Goal: Communication & Community: Answer question/provide support

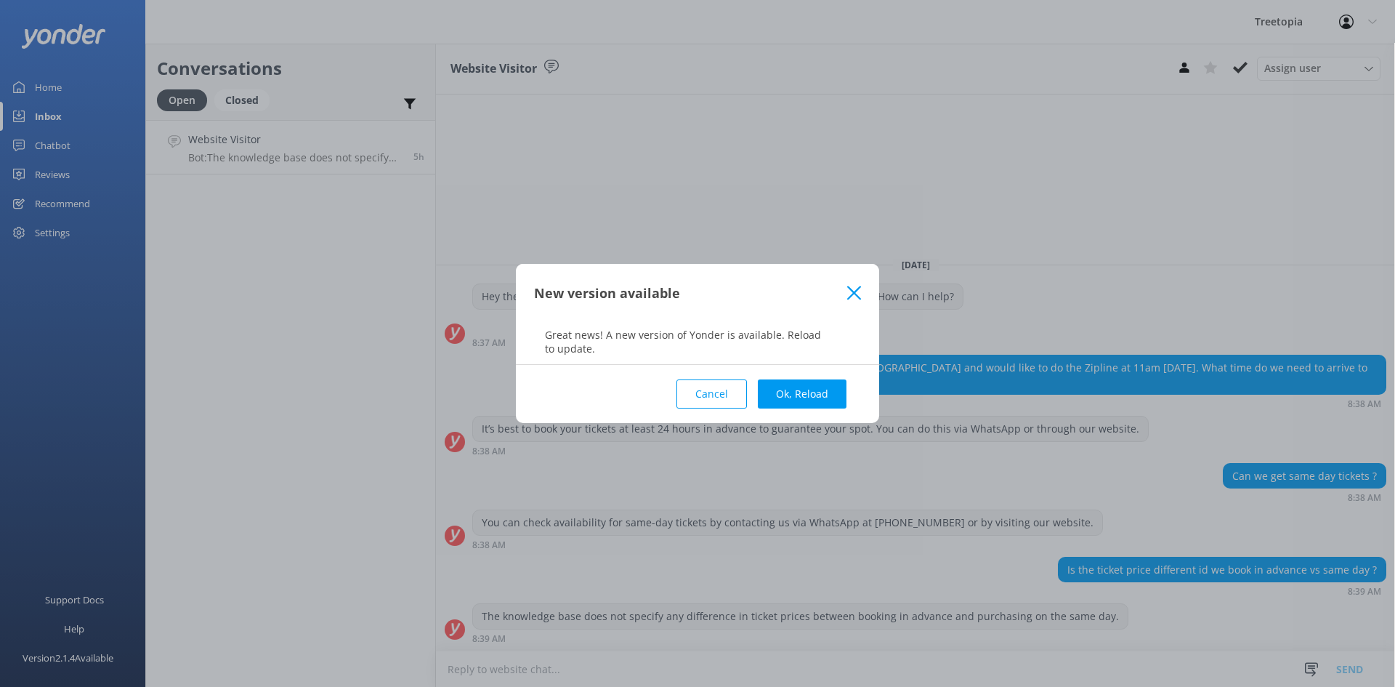
click at [845, 285] on div "New version available" at bounding box center [690, 293] width 313 height 24
click at [847, 286] on icon at bounding box center [854, 293] width 14 height 15
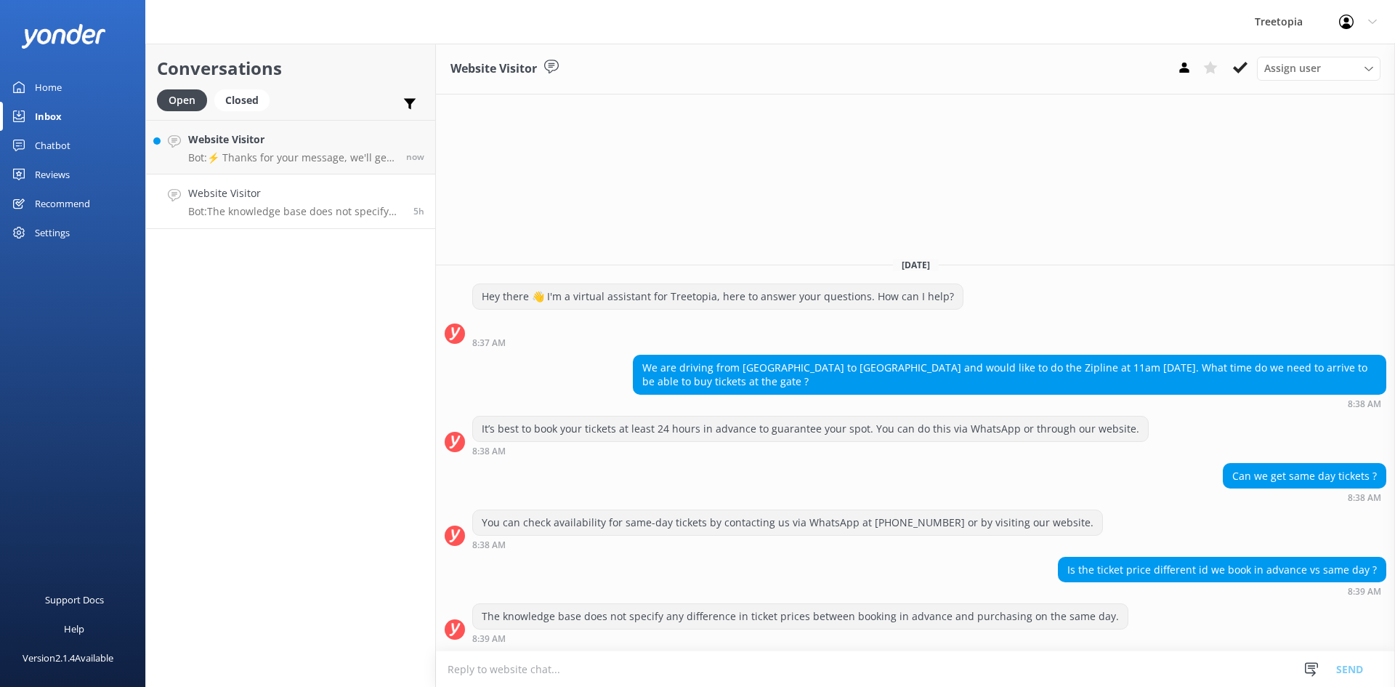
click at [321, 194] on h4 "Website Visitor" at bounding box center [295, 193] width 214 height 16
click at [1236, 69] on use at bounding box center [1240, 68] width 15 height 12
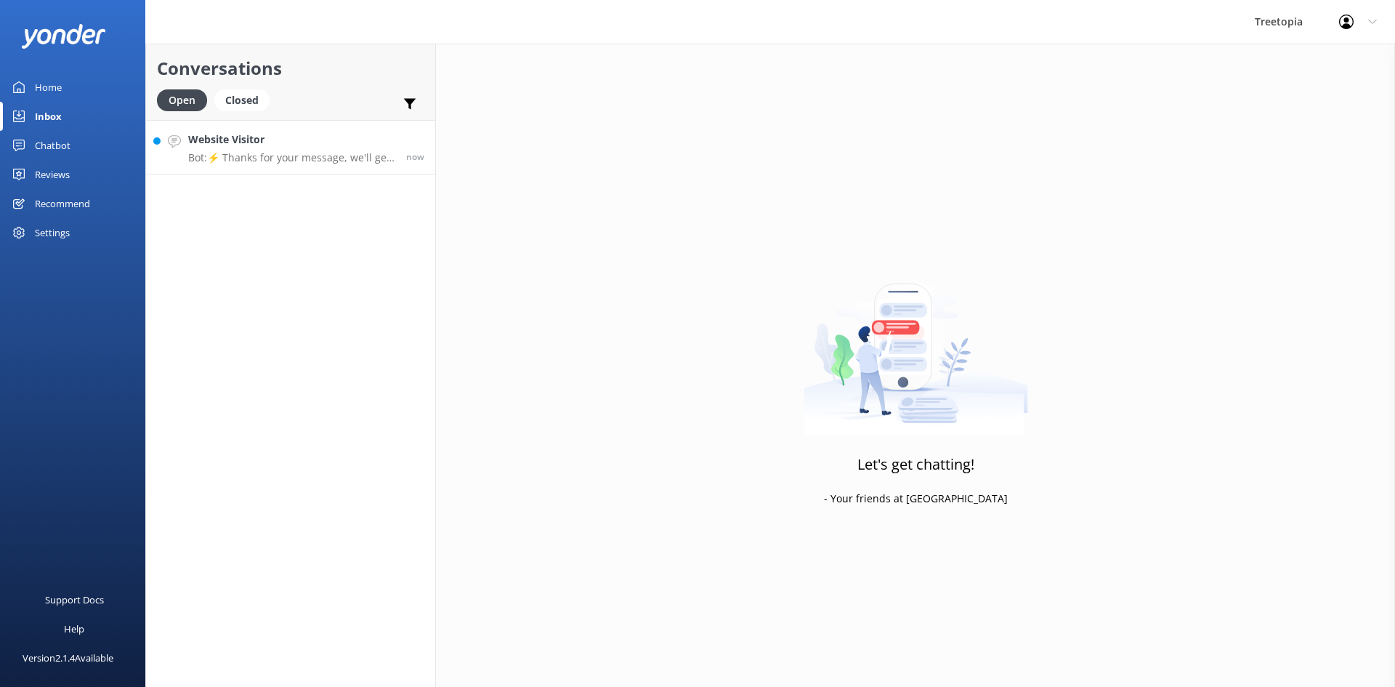
click at [246, 145] on h4 "Website Visitor" at bounding box center [291, 139] width 207 height 16
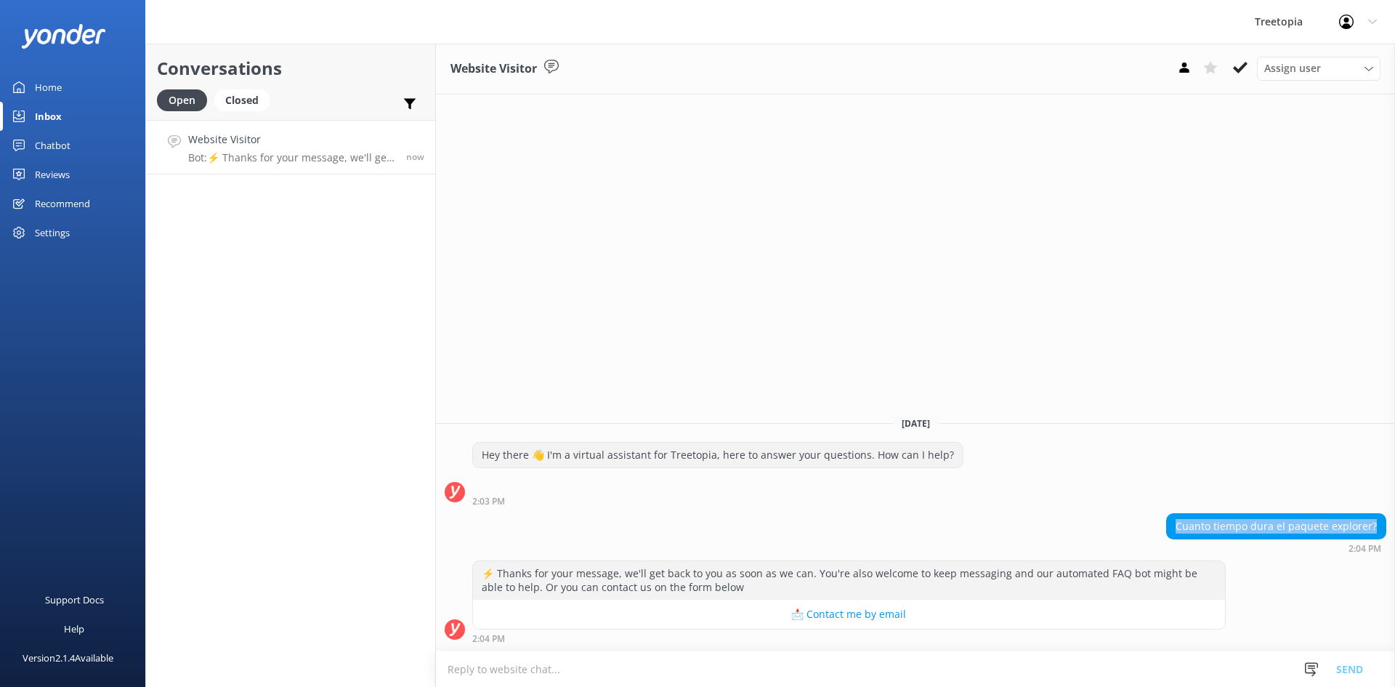
drag, startPoint x: 1181, startPoint y: 528, endPoint x: 1375, endPoint y: 527, distance: 194.7
click at [1375, 527] on div "Cuanto tiempo dura el paquete explorer?" at bounding box center [1276, 526] width 219 height 25
click at [518, 673] on textarea at bounding box center [915, 669] width 959 height 36
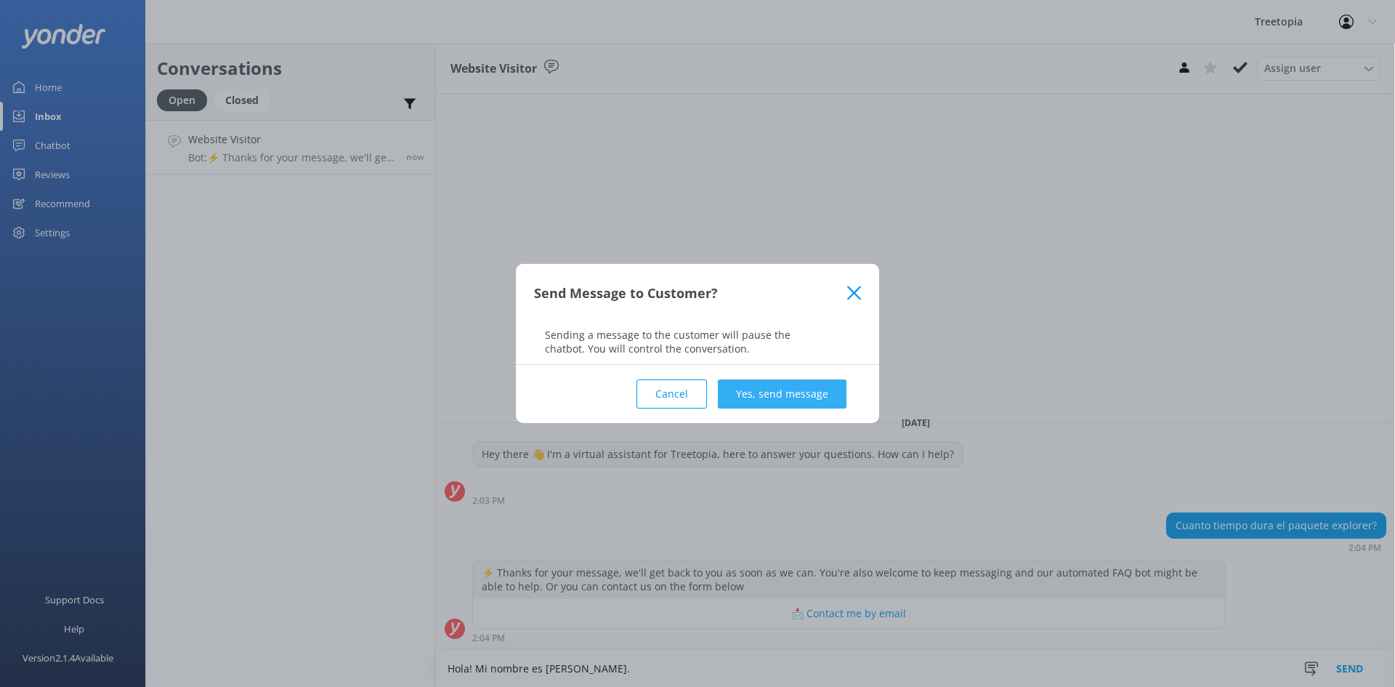
type textarea "Hola! Mi nombre es [PERSON_NAME]."
click at [801, 393] on button "Yes, send message" at bounding box center [782, 393] width 129 height 29
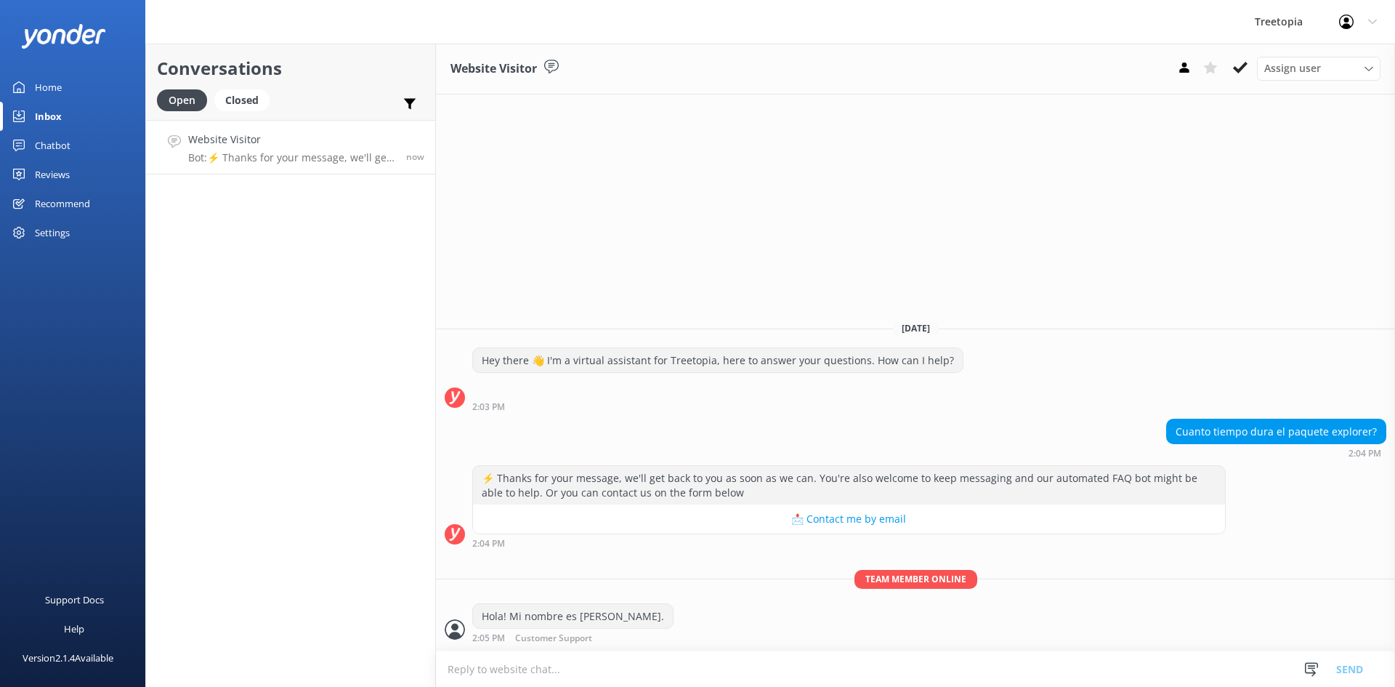
click at [603, 671] on textarea at bounding box center [915, 669] width 959 height 36
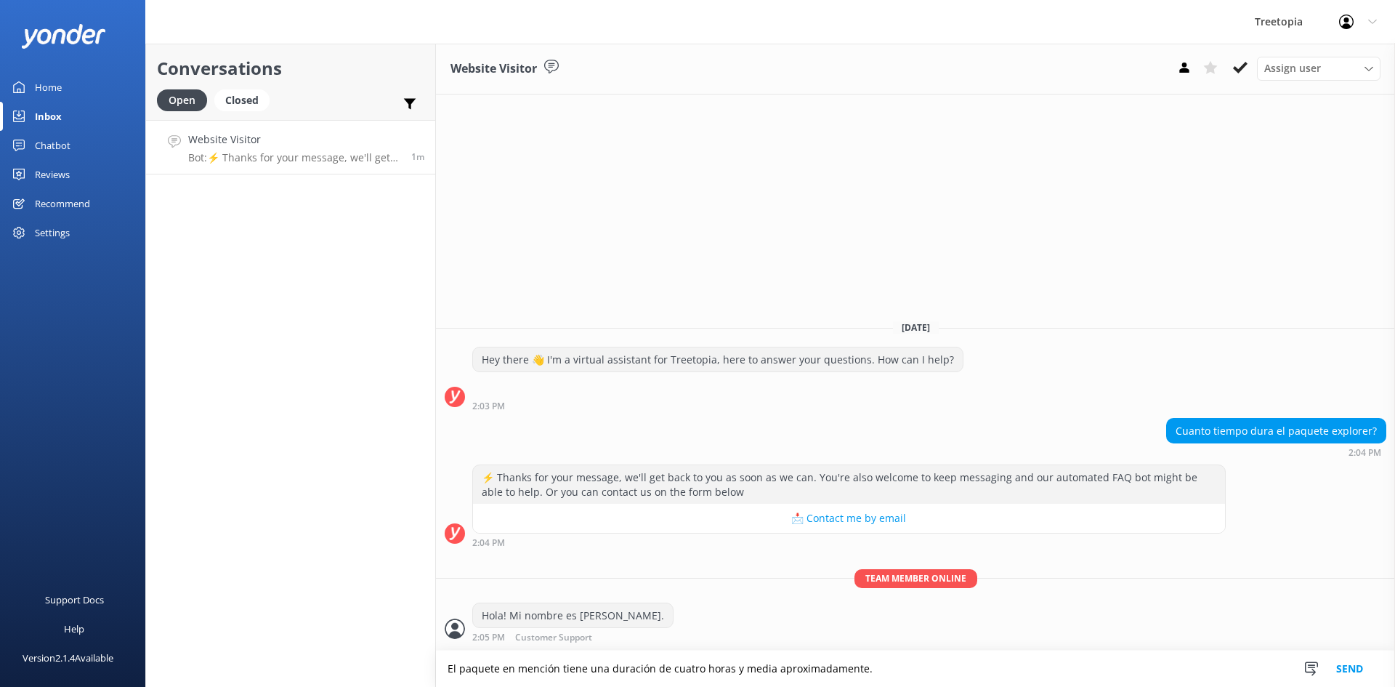
type textarea "El paquete en mención tiene una duración de cuatro horas y media aproximadament…"
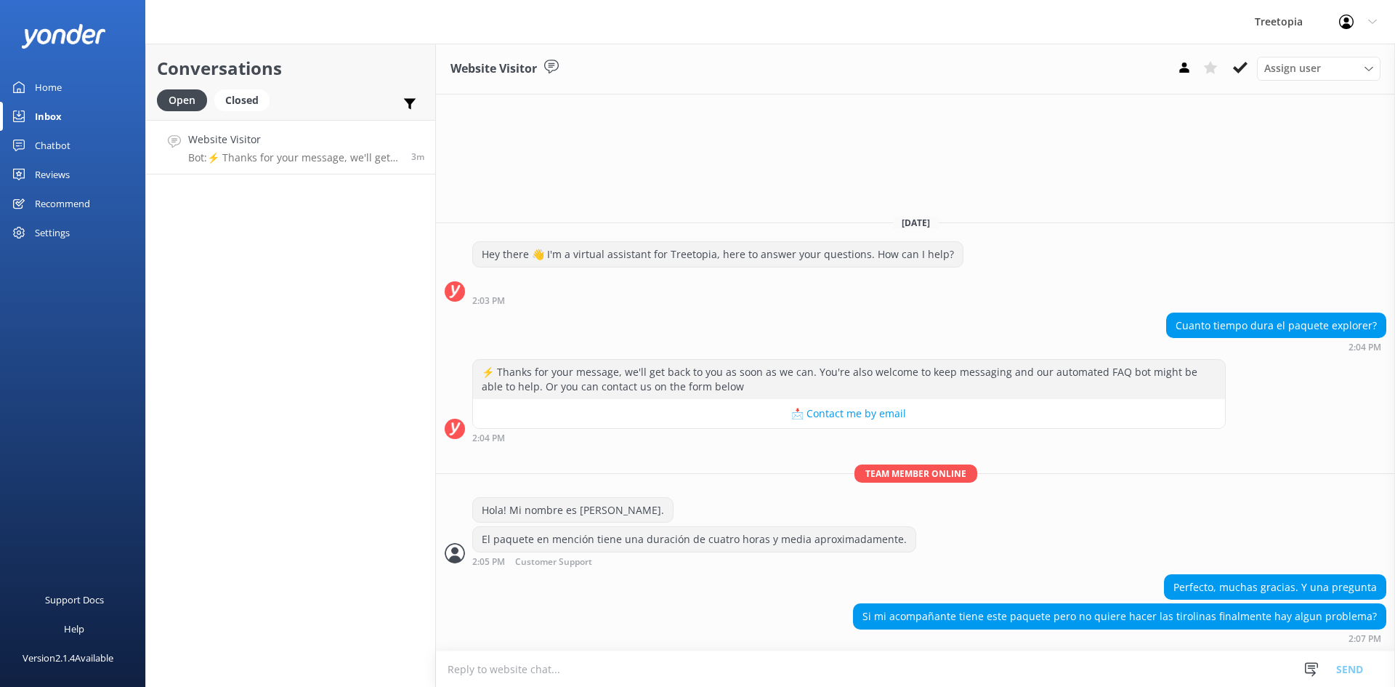
click at [546, 668] on textarea at bounding box center [915, 669] width 959 height 36
type textarea "Un placer,"
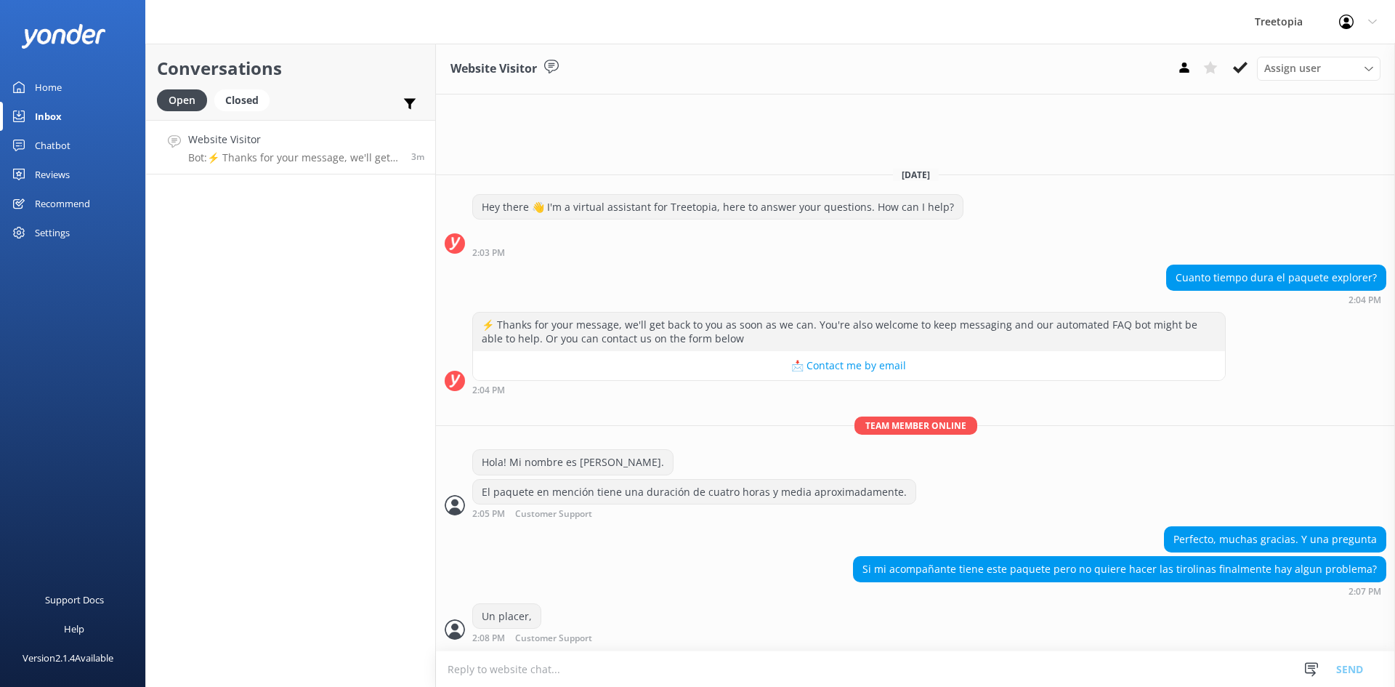
click at [521, 676] on textarea at bounding box center [915, 669] width 959 height 36
click at [886, 668] on textarea "[PERSON_NAME] decide no hacer la actividad al llegar solo debe tomar en cuenta …" at bounding box center [915, 668] width 959 height 36
type textarea "[PERSON_NAME] decide no hacer la actividad al llegar solo debe tomar en cuenta …"
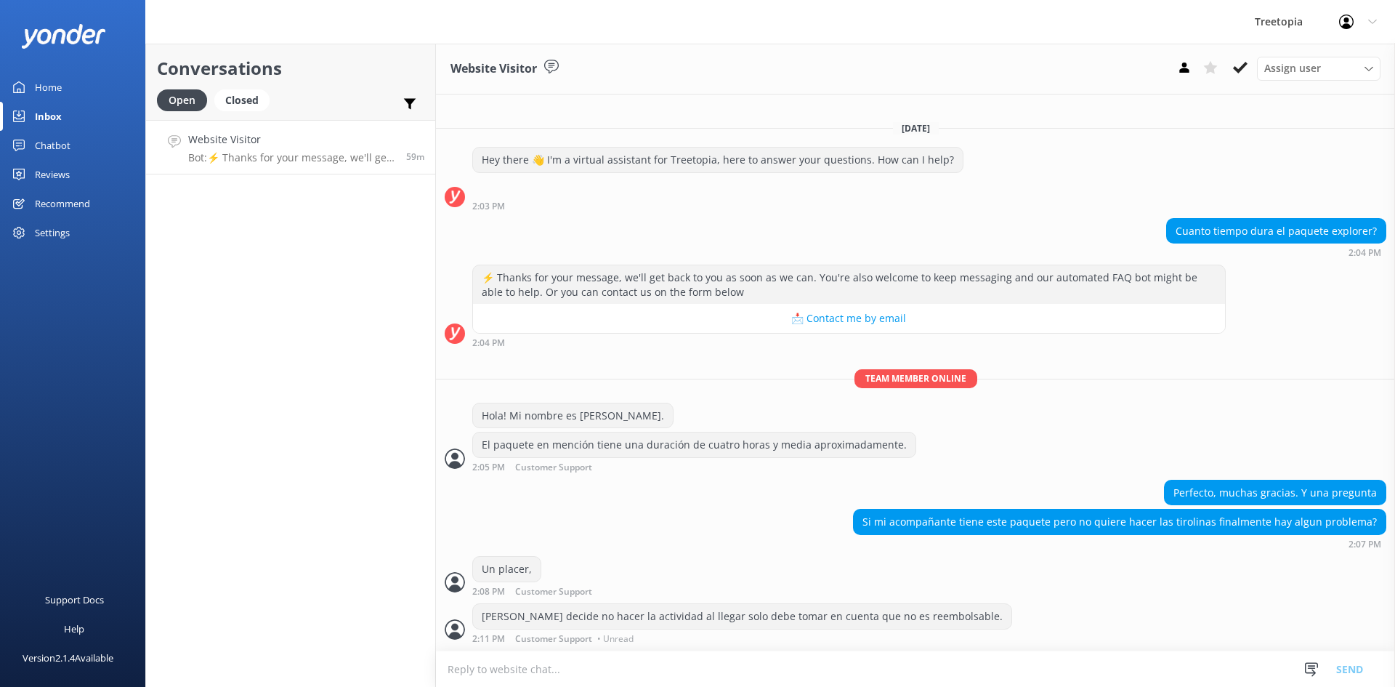
click at [70, 139] on div "Chatbot" at bounding box center [53, 145] width 36 height 29
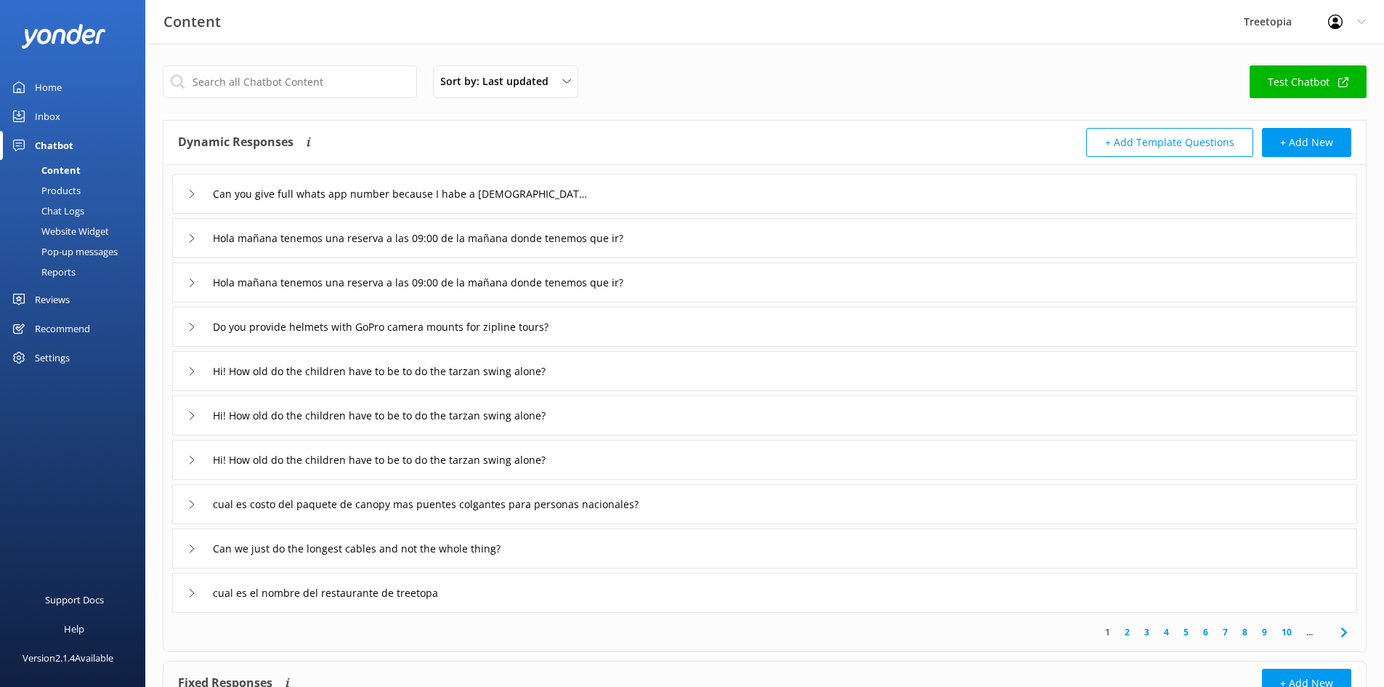
click at [65, 211] on div "Chat Logs" at bounding box center [47, 211] width 76 height 20
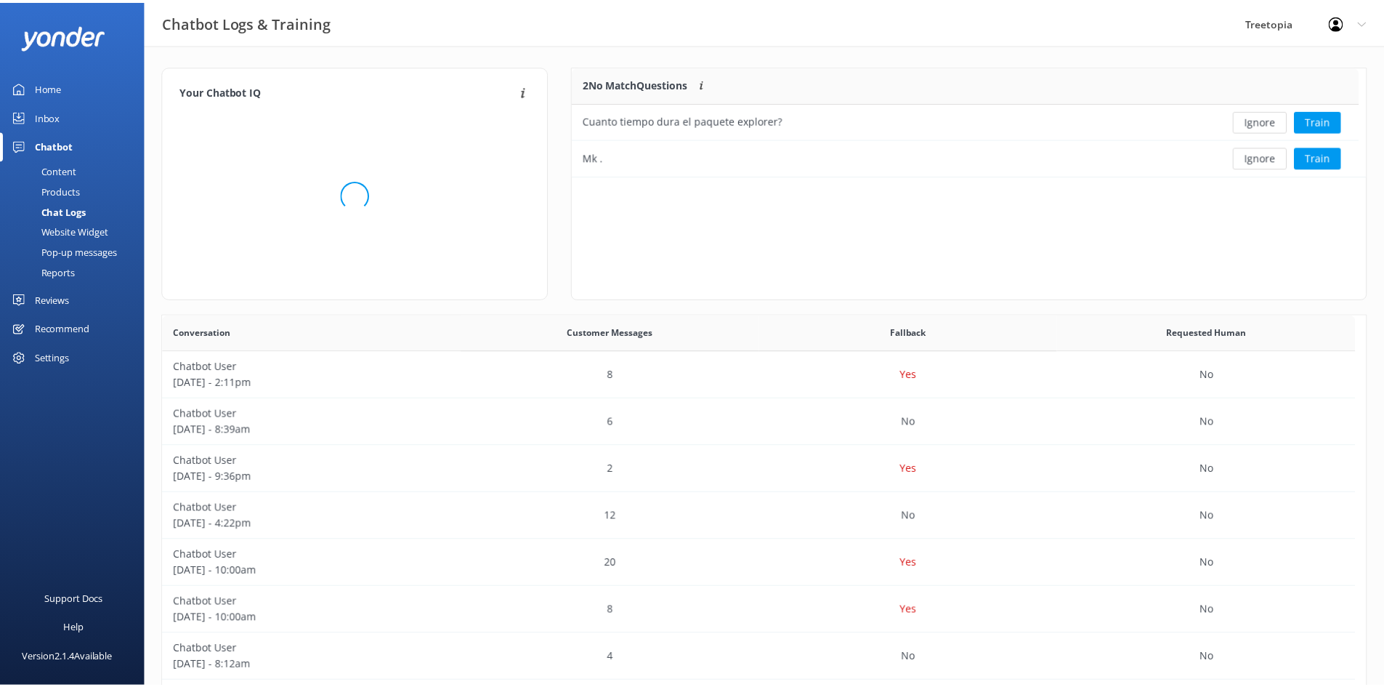
scroll to position [498, 1191]
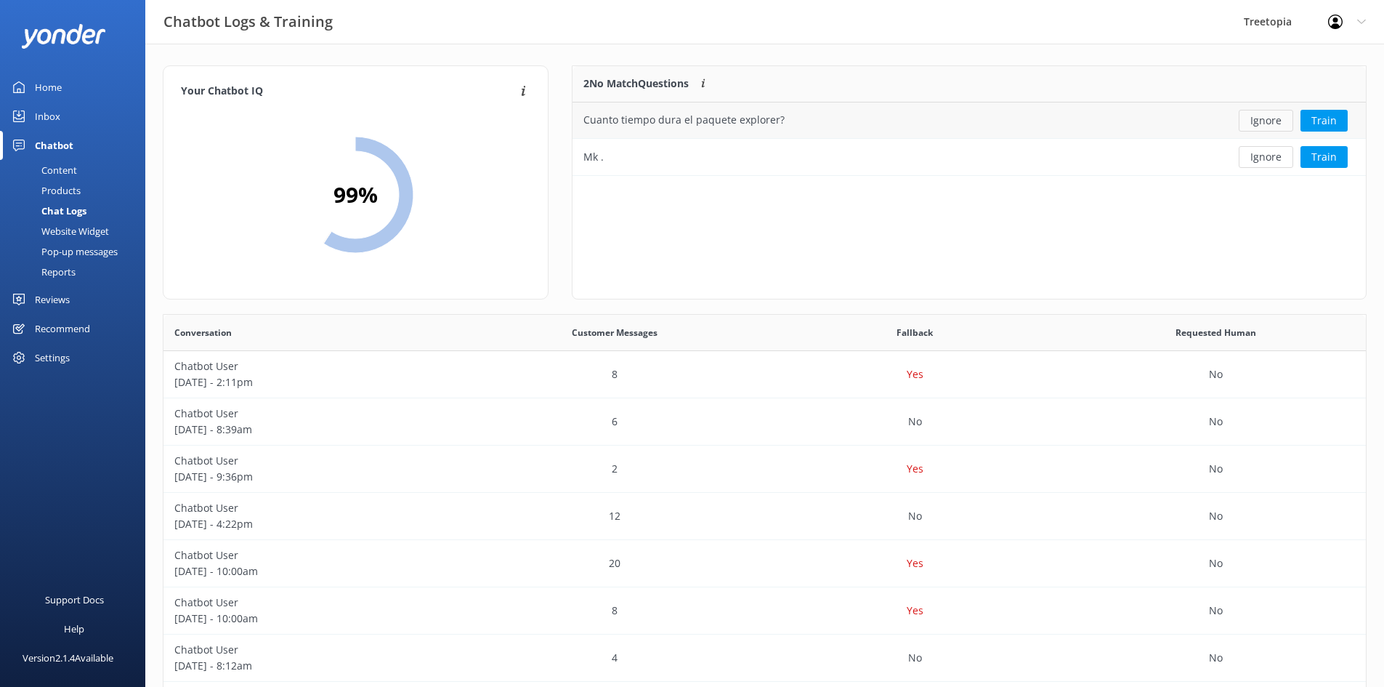
click at [1266, 129] on button "Ignore" at bounding box center [1266, 121] width 54 height 22
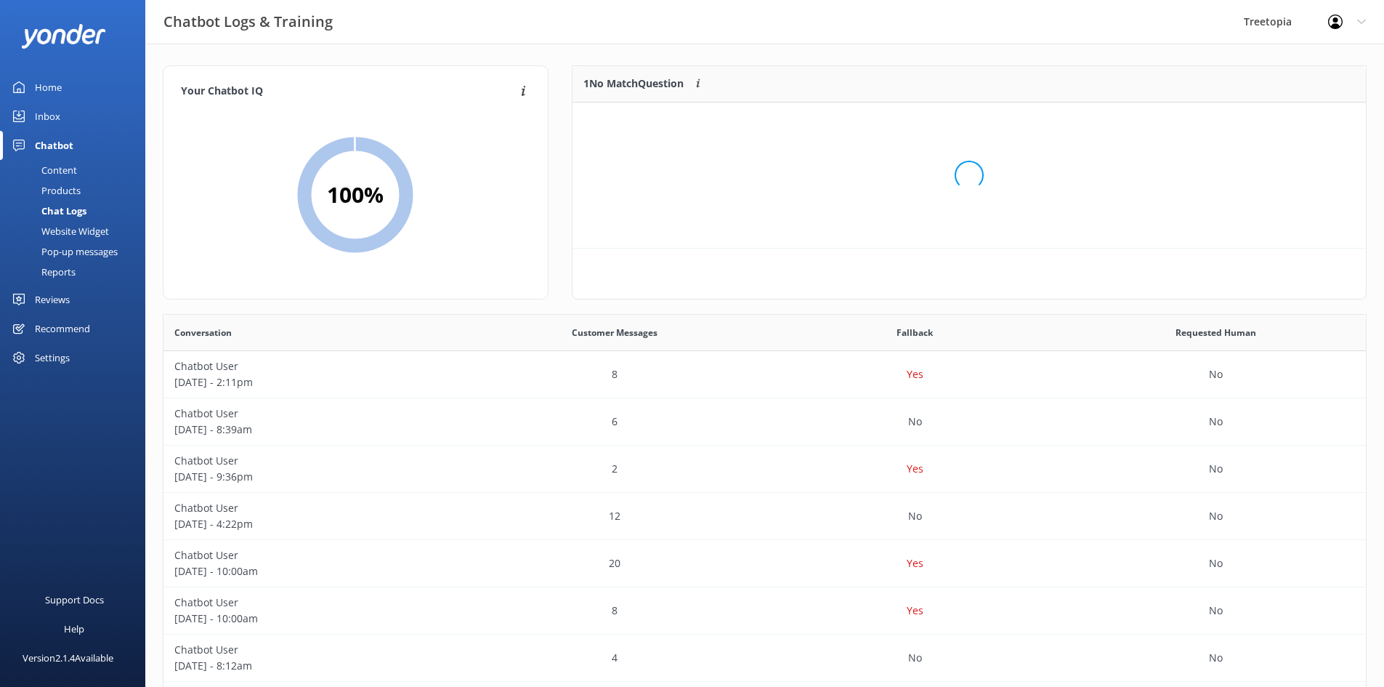
scroll to position [62, 782]
click at [1262, 124] on button "Ignore" at bounding box center [1266, 121] width 54 height 22
